Goal: Information Seeking & Learning: Learn about a topic

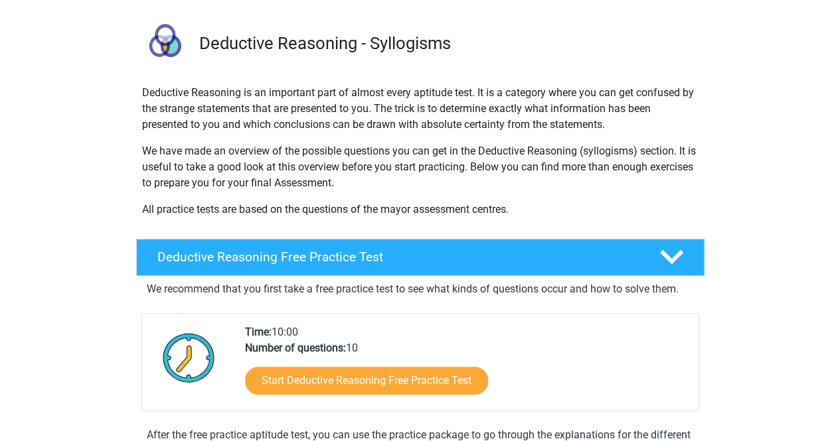
scroll to position [199, 0]
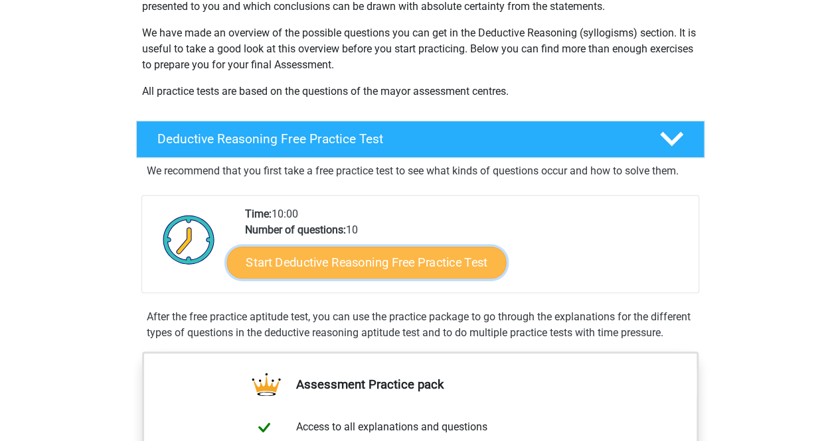
click at [389, 263] on link "Start Deductive Reasoning Free Practice Test" at bounding box center [365, 262] width 279 height 32
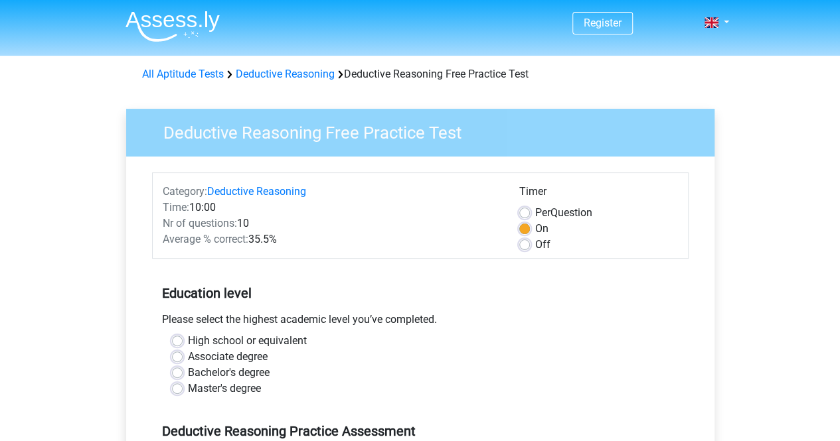
scroll to position [66, 0]
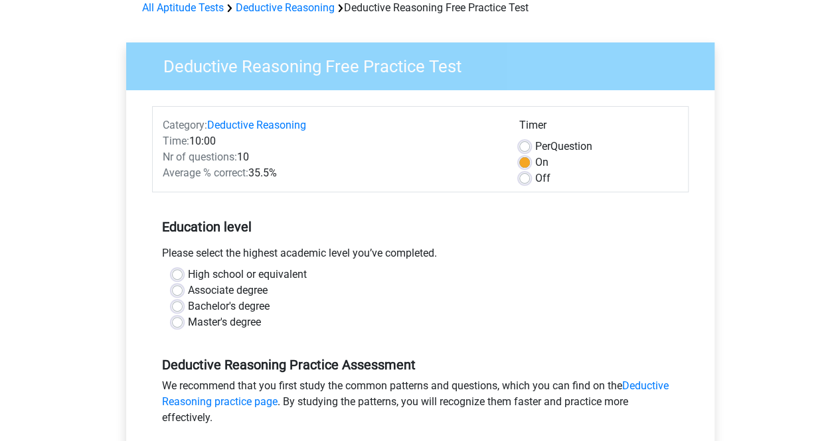
click at [188, 307] on label "Bachelor's degree" at bounding box center [229, 307] width 82 height 16
click at [174, 307] on input "Bachelor's degree" at bounding box center [177, 305] width 11 height 13
radio input "true"
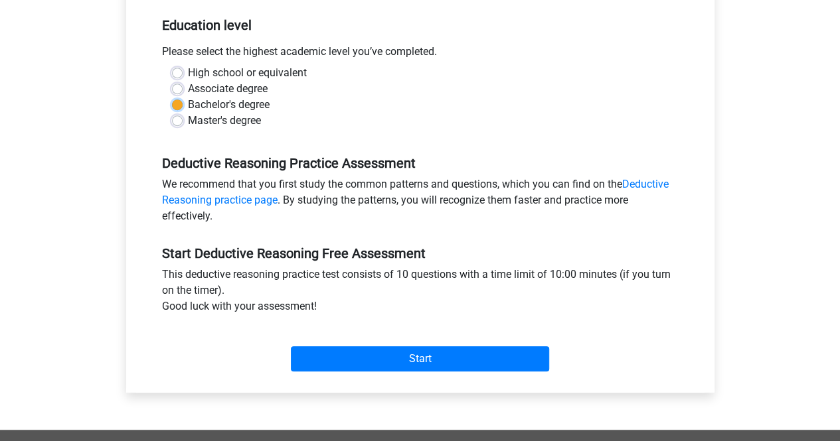
scroll to position [332, 0]
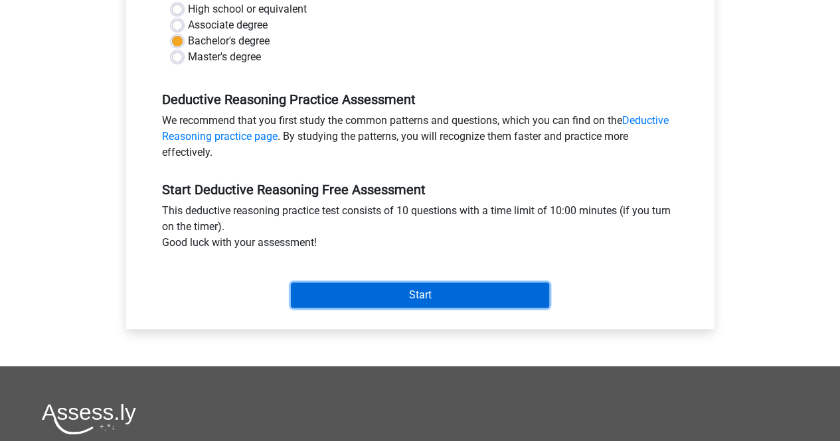
click at [421, 294] on input "Start" at bounding box center [420, 295] width 258 height 25
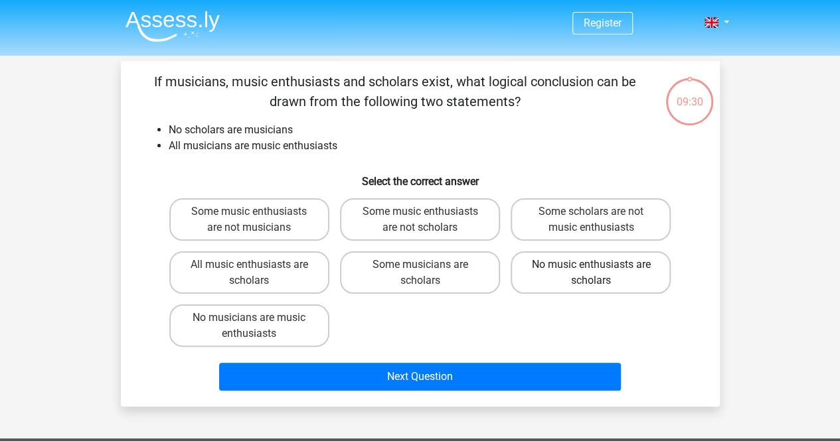
click at [588, 274] on label "No music enthusiasts are scholars" at bounding box center [590, 273] width 160 height 42
click at [591, 273] on input "No music enthusiasts are scholars" at bounding box center [595, 269] width 9 height 9
radio input "true"
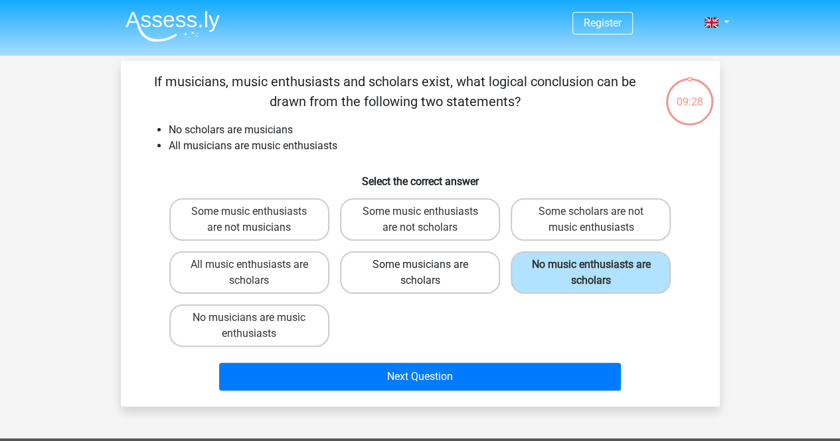
click at [378, 277] on label "Some musicians are scholars" at bounding box center [420, 273] width 160 height 42
click at [419, 273] on input "Some musicians are scholars" at bounding box center [423, 269] width 9 height 9
radio input "true"
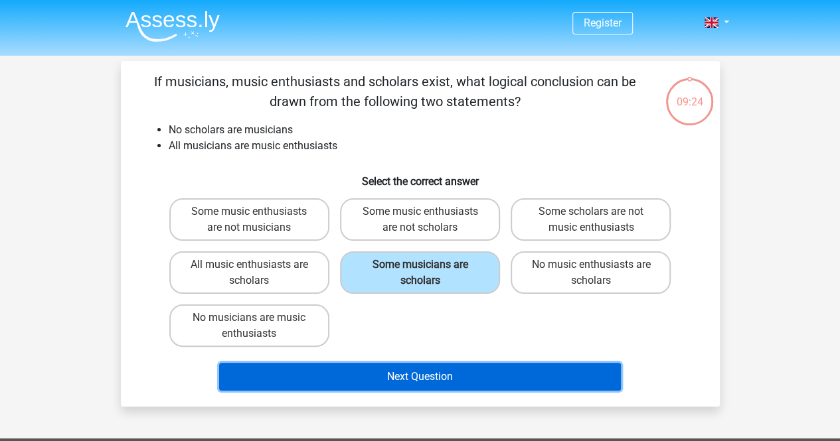
click at [438, 375] on button "Next Question" at bounding box center [420, 377] width 402 height 28
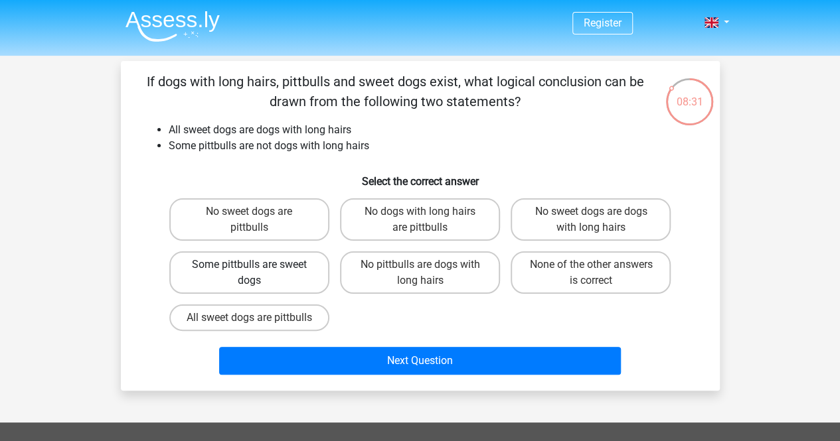
click at [260, 273] on label "Some pittbulls are sweet dogs" at bounding box center [249, 273] width 160 height 42
click at [258, 273] on input "Some pittbulls are sweet dogs" at bounding box center [253, 269] width 9 height 9
radio input "true"
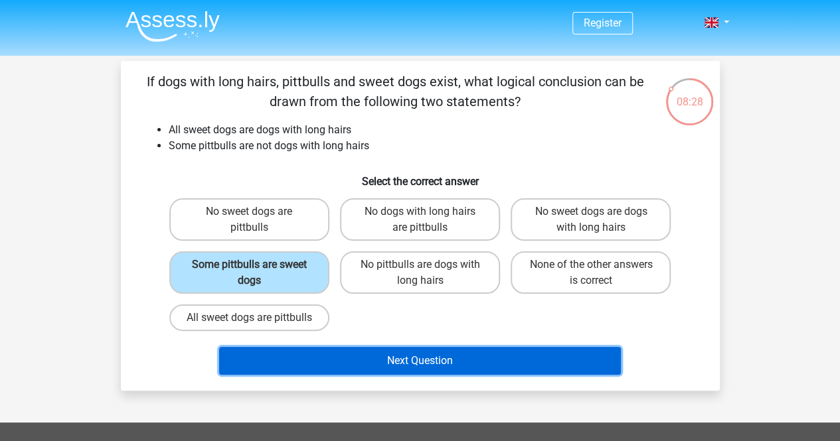
click at [441, 375] on button "Next Question" at bounding box center [420, 361] width 402 height 28
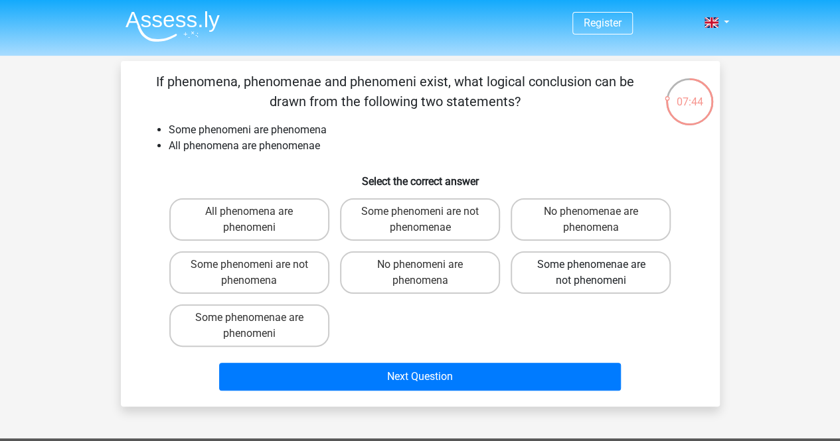
click at [605, 269] on label "Some phenomenae are not phenomeni" at bounding box center [590, 273] width 160 height 42
click at [599, 269] on input "Some phenomenae are not phenomeni" at bounding box center [595, 269] width 9 height 9
radio input "true"
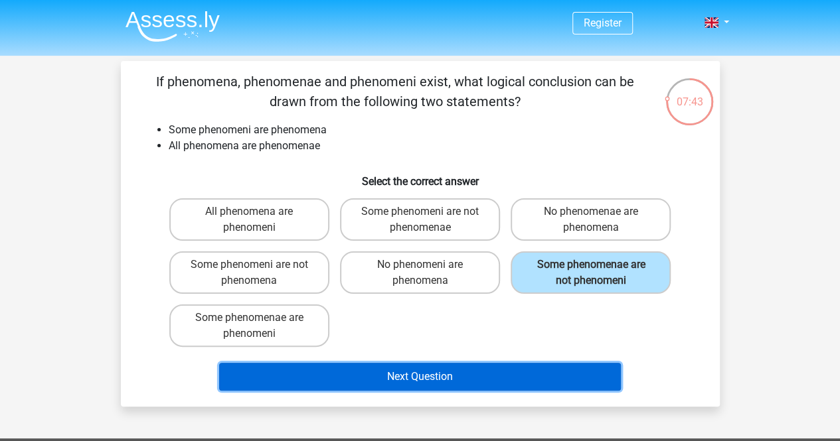
click at [461, 379] on button "Next Question" at bounding box center [420, 377] width 402 height 28
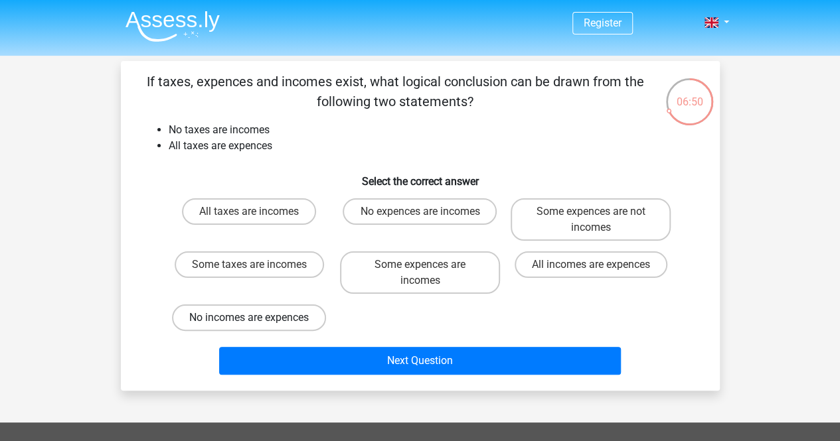
click at [281, 321] on label "No incomes are expences" at bounding box center [249, 318] width 154 height 27
click at [258, 321] on input "No incomes are expences" at bounding box center [253, 322] width 9 height 9
radio input "true"
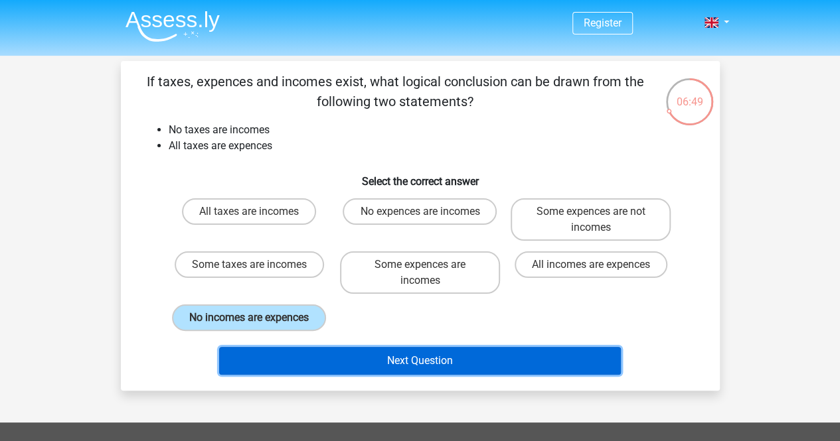
click at [461, 356] on button "Next Question" at bounding box center [420, 361] width 402 height 28
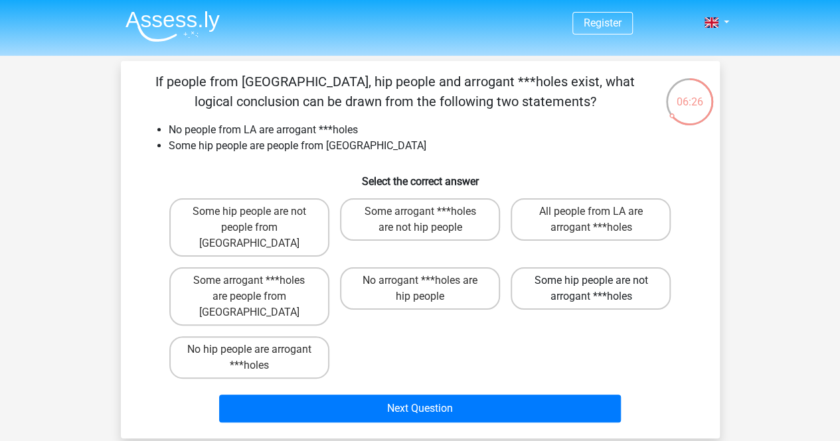
click at [581, 269] on label "Some hip people are not arrogant ***holes" at bounding box center [590, 288] width 160 height 42
click at [591, 281] on input "Some hip people are not arrogant ***holes" at bounding box center [595, 285] width 9 height 9
radio input "true"
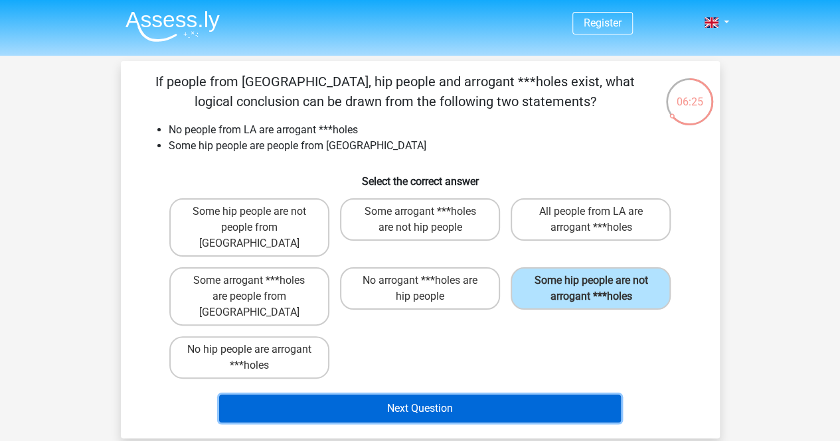
click at [463, 395] on button "Next Question" at bounding box center [420, 409] width 402 height 28
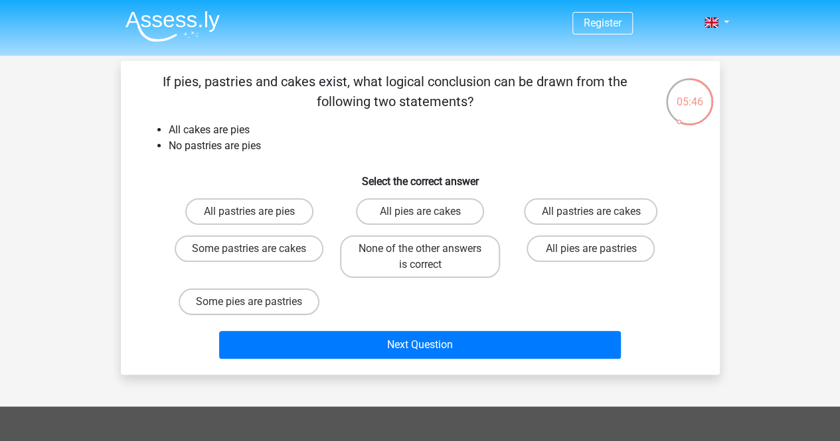
click at [419, 213] on input "All pies are cakes" at bounding box center [423, 216] width 9 height 9
radio input "true"
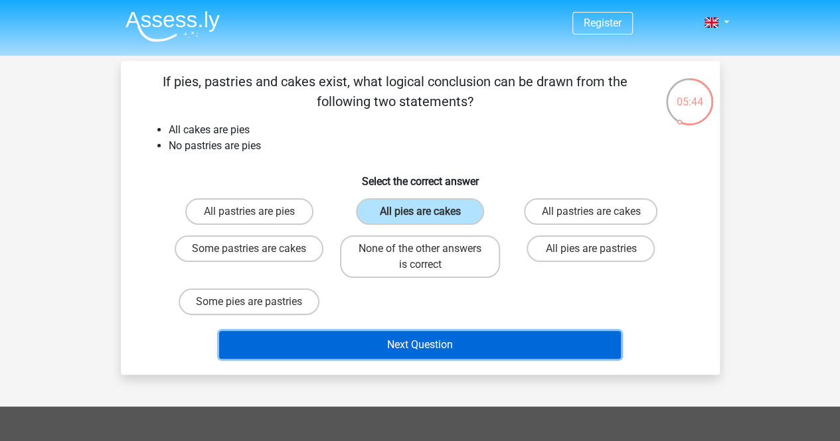
click at [418, 346] on button "Next Question" at bounding box center [420, 345] width 402 height 28
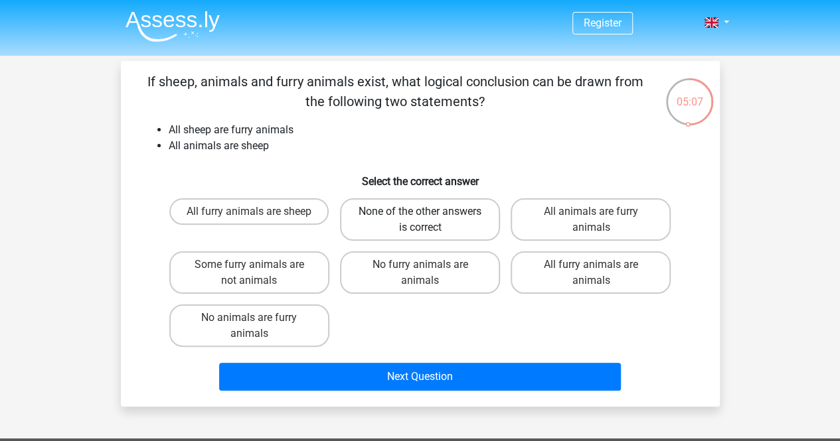
click at [408, 213] on label "None of the other answers is correct" at bounding box center [420, 219] width 160 height 42
click at [419, 213] on input "None of the other answers is correct" at bounding box center [423, 216] width 9 height 9
radio input "true"
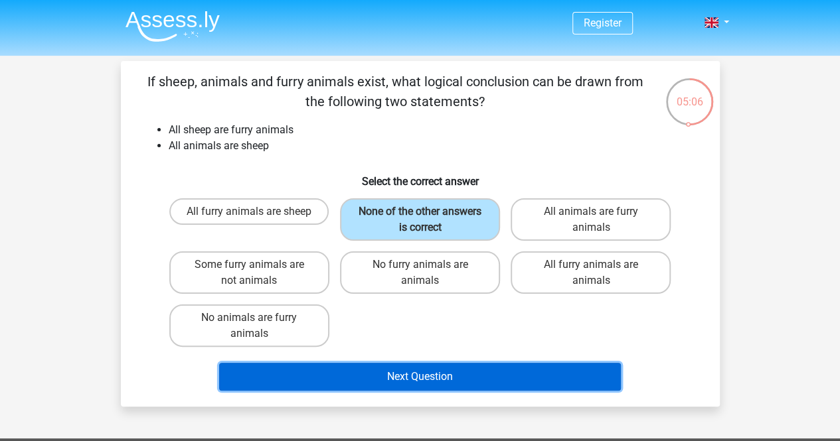
click at [406, 372] on button "Next Question" at bounding box center [420, 377] width 402 height 28
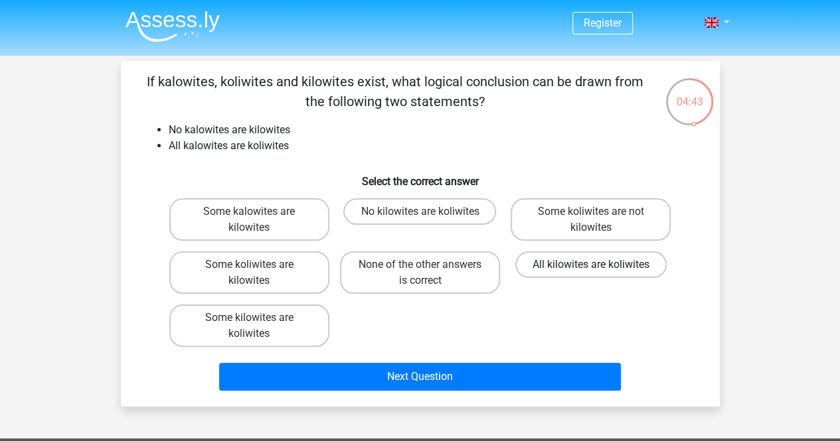
click at [585, 265] on label "All kilowites are koliwites" at bounding box center [590, 265] width 151 height 27
click at [591, 265] on input "All kilowites are koliwites" at bounding box center [595, 269] width 9 height 9
radio input "true"
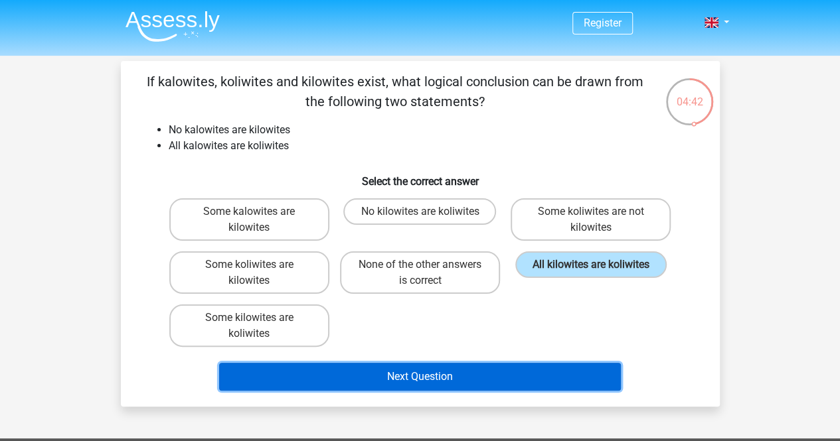
click at [469, 370] on button "Next Question" at bounding box center [420, 377] width 402 height 28
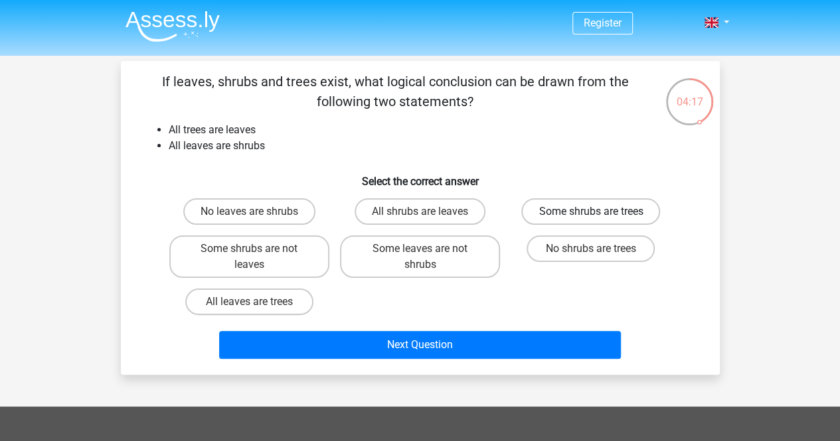
click at [585, 209] on label "Some shrubs are trees" at bounding box center [590, 211] width 139 height 27
click at [591, 212] on input "Some shrubs are trees" at bounding box center [595, 216] width 9 height 9
radio input "true"
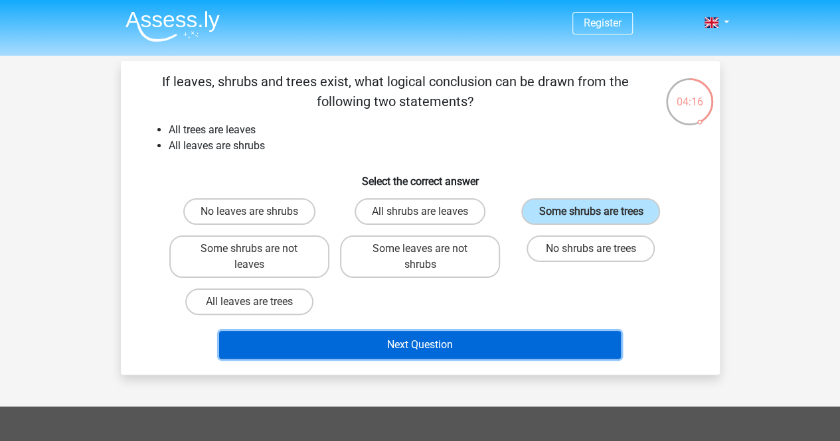
click at [487, 346] on button "Next Question" at bounding box center [420, 345] width 402 height 28
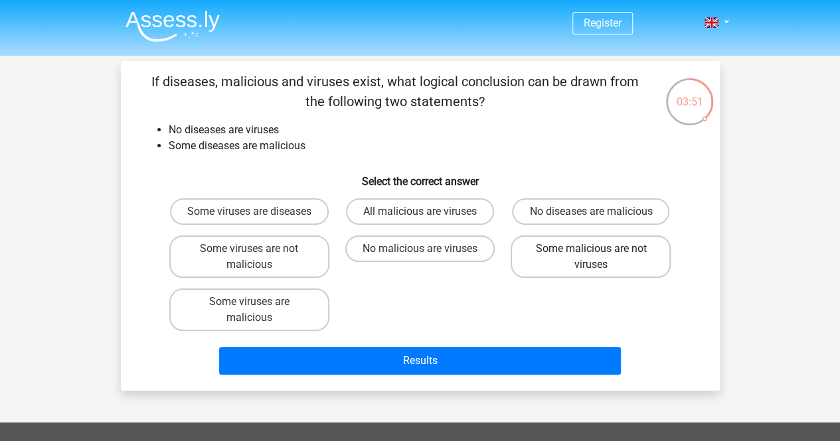
click at [582, 269] on label "Some malicious are not viruses" at bounding box center [590, 257] width 160 height 42
click at [591, 258] on input "Some malicious are not viruses" at bounding box center [595, 253] width 9 height 9
radio input "true"
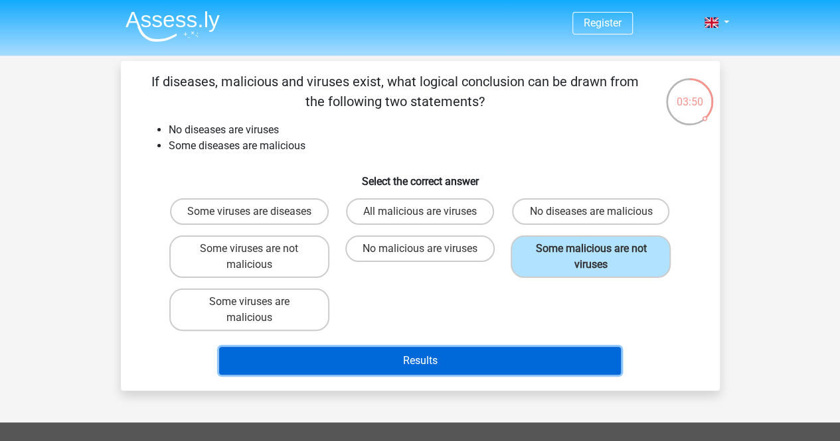
click at [464, 375] on button "Results" at bounding box center [420, 361] width 402 height 28
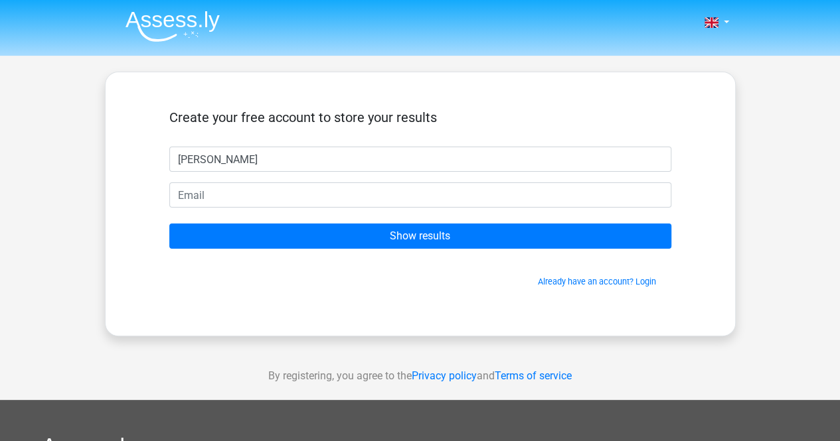
type input "Malik"
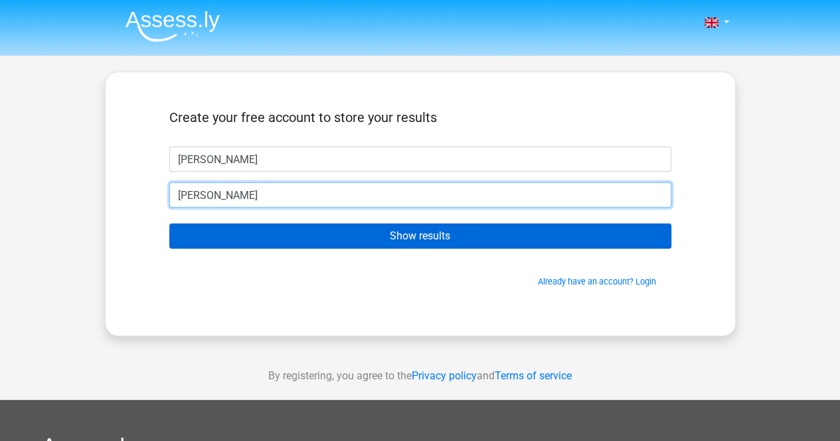
type input "malikhuda@hotmail.com"
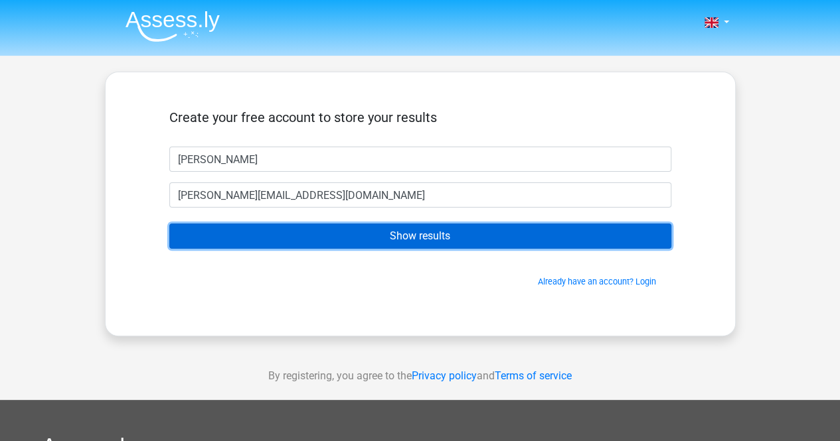
click at [389, 234] on input "Show results" at bounding box center [420, 236] width 502 height 25
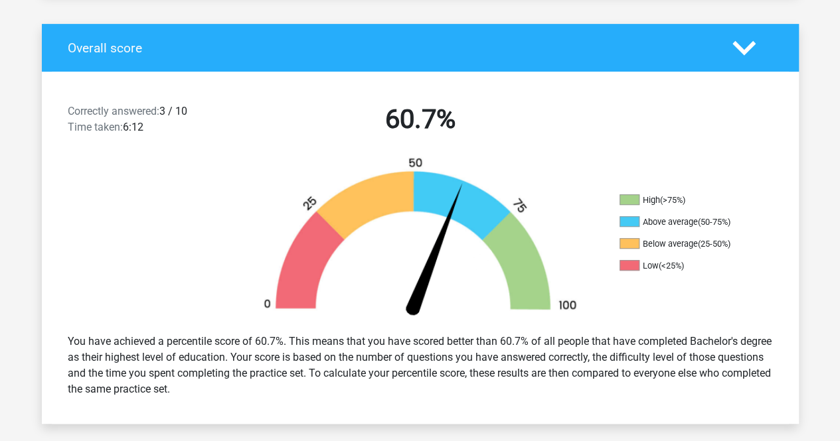
scroll to position [199, 0]
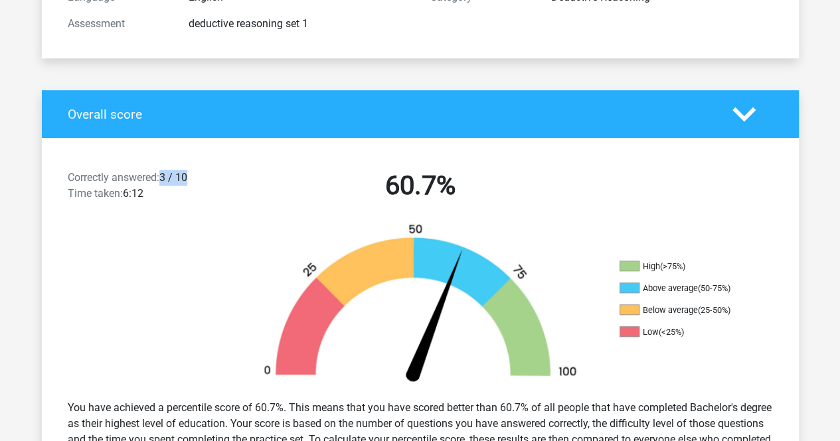
drag, startPoint x: 162, startPoint y: 179, endPoint x: 198, endPoint y: 176, distance: 36.0
click at [198, 176] on div "Correctly answered: 3 / 10 Time taken: 6:12" at bounding box center [148, 188] width 181 height 37
click at [264, 182] on h2 "60.7%" at bounding box center [420, 186] width 342 height 32
click at [746, 112] on icon at bounding box center [743, 114] width 23 height 23
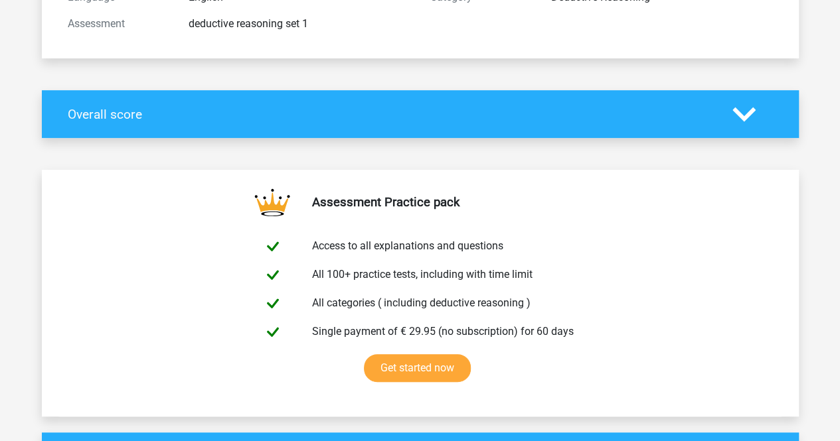
click at [746, 112] on icon at bounding box center [743, 114] width 23 height 23
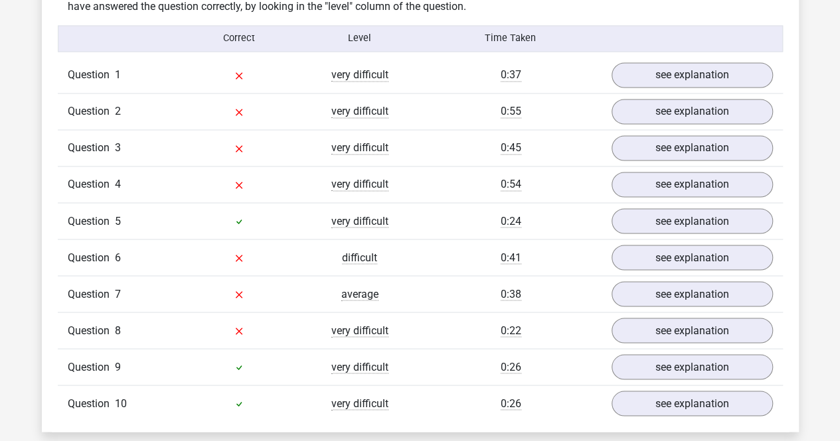
scroll to position [1062, 0]
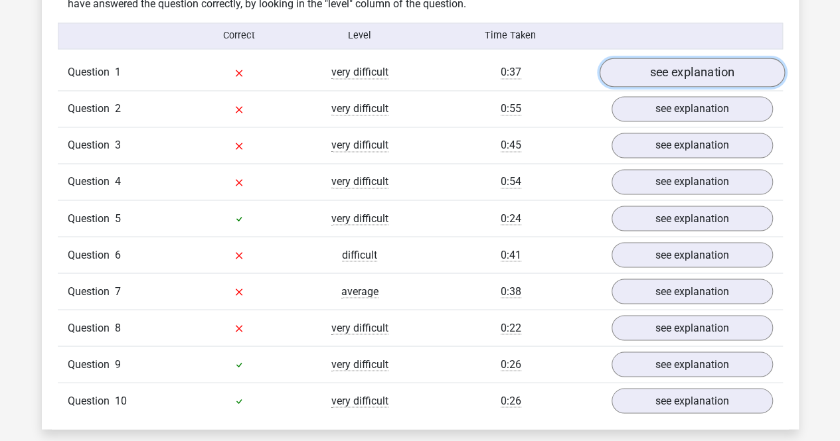
click at [671, 70] on link "see explanation" at bounding box center [691, 72] width 185 height 29
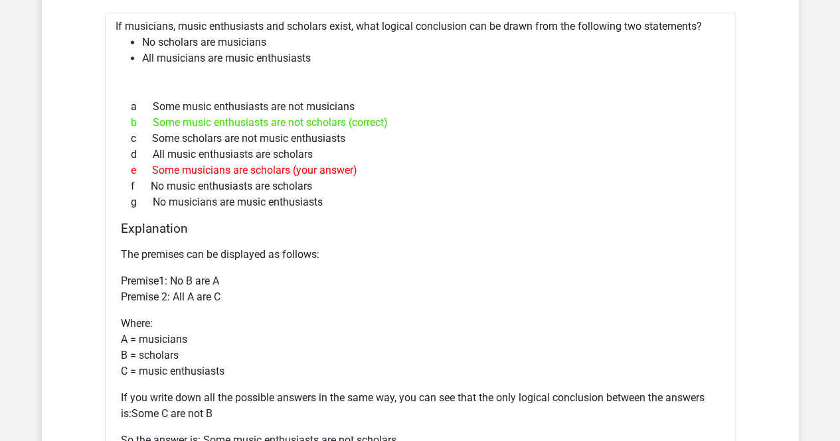
scroll to position [1128, 0]
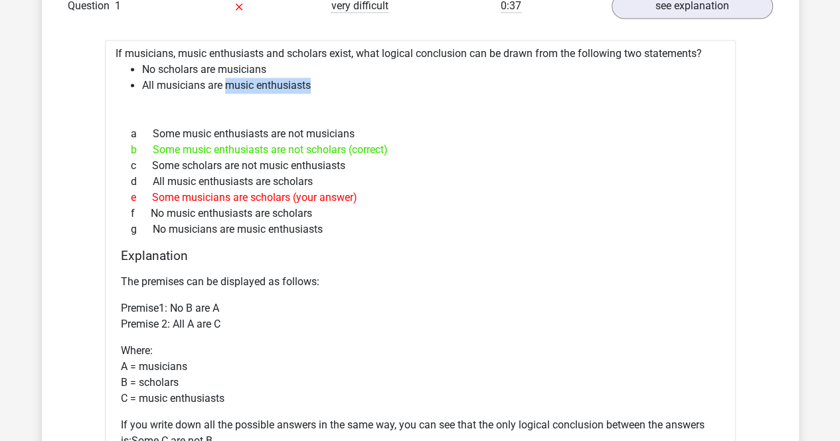
drag, startPoint x: 224, startPoint y: 87, endPoint x: 315, endPoint y: 85, distance: 91.6
click at [315, 85] on li "All musicians are music enthusiasts" at bounding box center [433, 86] width 583 height 16
click at [495, 175] on div "d All music enthusiasts are scholars" at bounding box center [420, 181] width 599 height 16
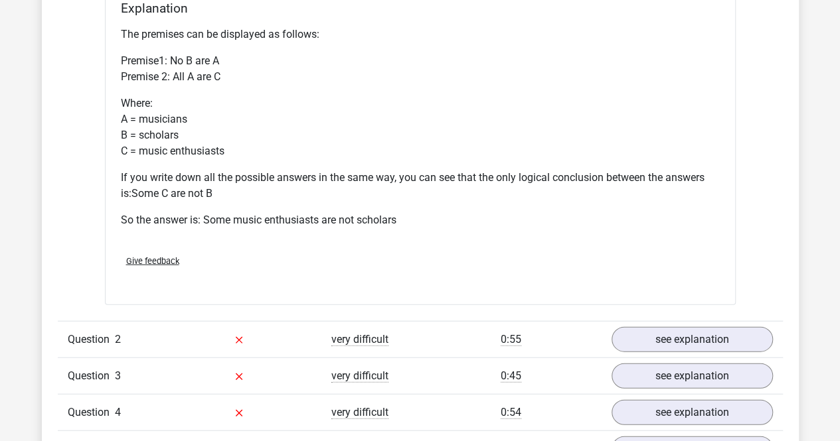
scroll to position [1460, 0]
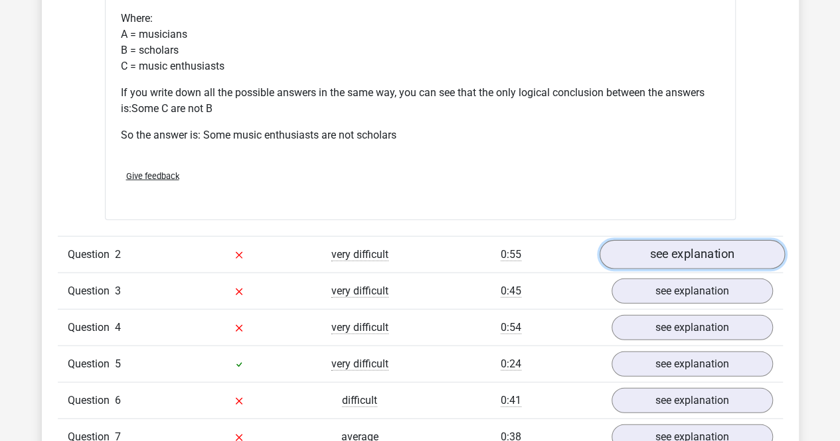
click at [677, 252] on link "see explanation" at bounding box center [691, 254] width 185 height 29
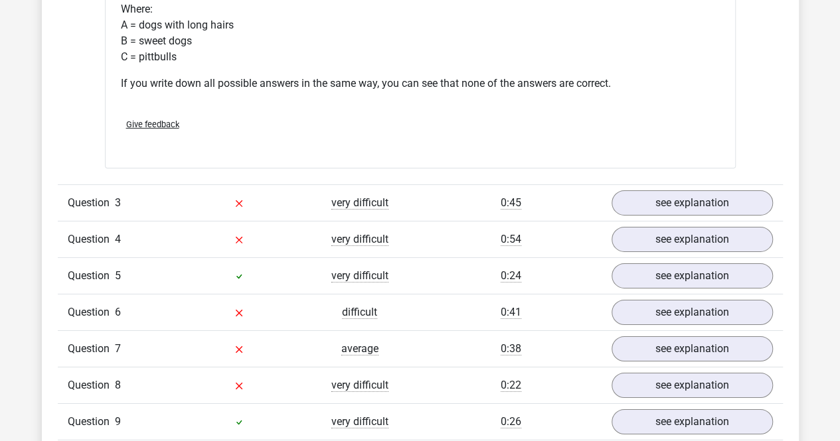
scroll to position [2124, 0]
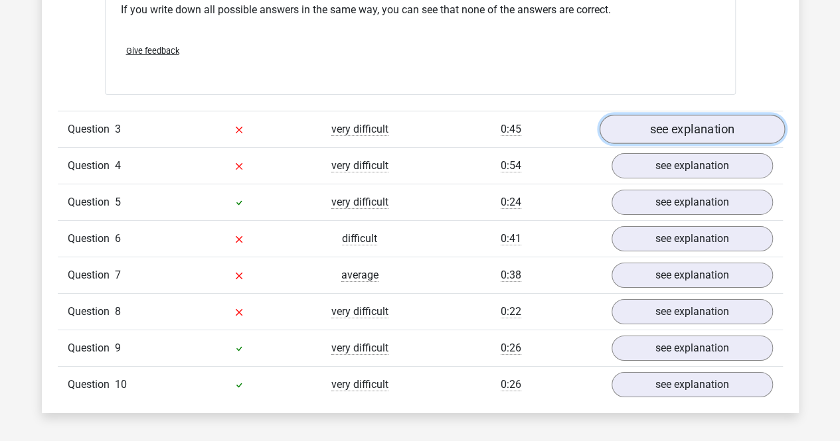
click at [670, 129] on link "see explanation" at bounding box center [691, 129] width 185 height 29
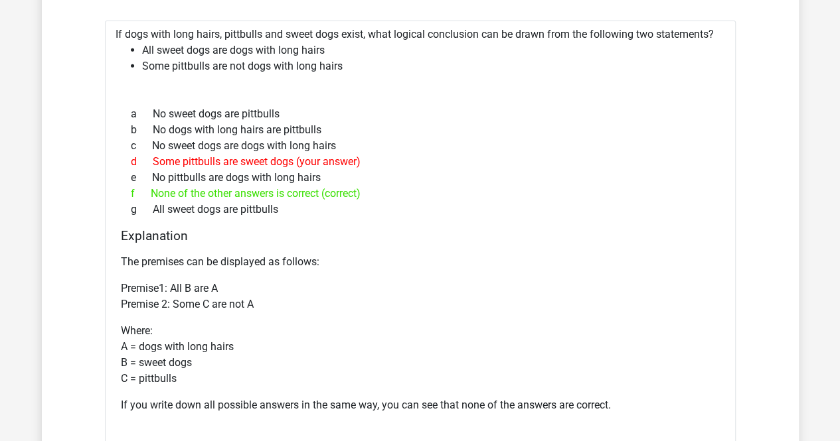
scroll to position [1659, 0]
